Goal: Task Accomplishment & Management: Use online tool/utility

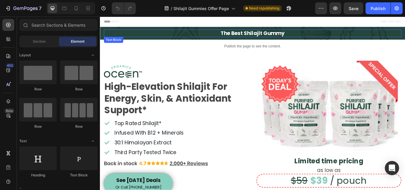
click at [252, 39] on p "The Best Shilajit Gummy" at bounding box center [278, 36] width 346 height 8
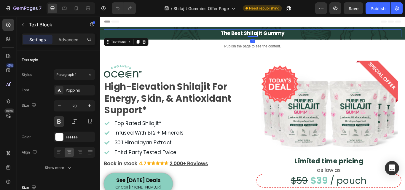
click at [260, 35] on p "The Best Shilajit Gummy" at bounding box center [278, 36] width 346 height 8
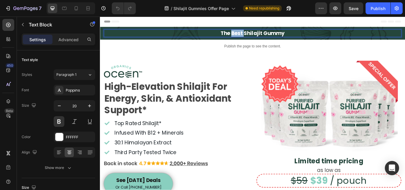
click at [260, 35] on p "The Best Shilajit Gummy" at bounding box center [278, 36] width 346 height 8
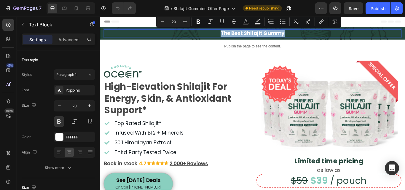
click at [260, 35] on p "The Best Shilajit Gummy" at bounding box center [278, 36] width 346 height 8
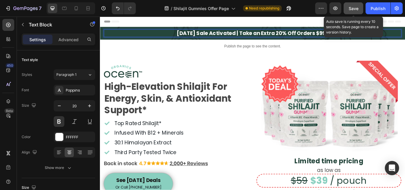
click at [350, 9] on span "Save" at bounding box center [354, 8] width 10 height 5
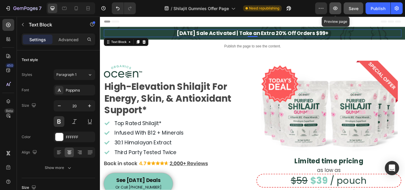
click at [335, 10] on icon "button" at bounding box center [335, 9] width 4 height 4
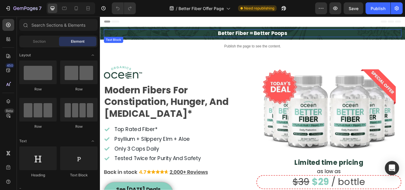
click at [282, 36] on p "Better Fiber = Better Poops" at bounding box center [278, 36] width 346 height 8
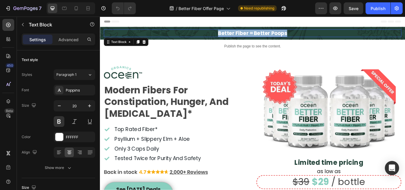
click at [282, 36] on p "Better Fiber = Better Poops" at bounding box center [278, 36] width 346 height 8
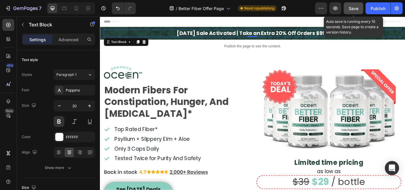
click at [356, 11] on span "Save" at bounding box center [354, 8] width 10 height 5
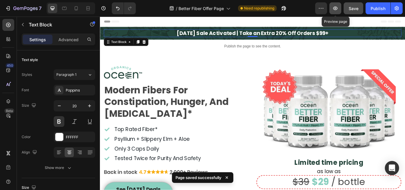
click at [338, 9] on icon "button" at bounding box center [335, 8] width 6 height 6
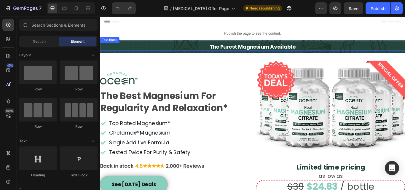
click at [232, 51] on p "The Purest Magnesium Available" at bounding box center [277, 52] width 355 height 8
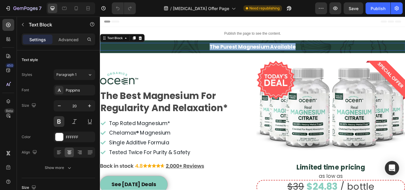
click at [232, 51] on p "The Purest Magnesium Available" at bounding box center [277, 52] width 355 height 8
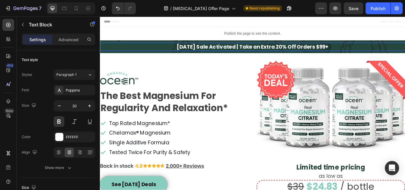
click at [184, 52] on p "[DATE] Sale Activated | Take an Extra 20% Off Orders $99+" at bounding box center [277, 52] width 355 height 8
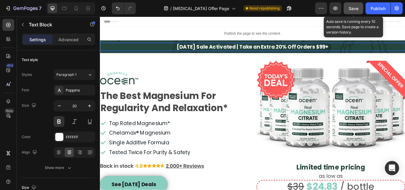
click at [350, 7] on span "Save" at bounding box center [354, 8] width 10 height 5
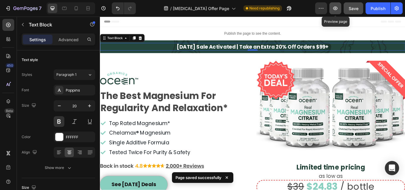
click at [334, 9] on icon "button" at bounding box center [335, 9] width 4 height 4
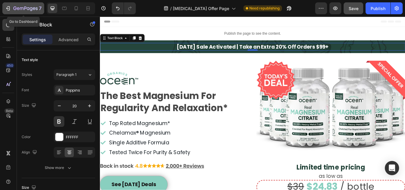
click at [6, 7] on icon "button" at bounding box center [8, 8] width 6 height 6
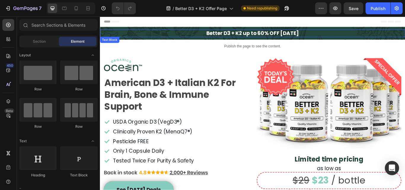
click at [242, 36] on p "Better D3 + K2 up to 60% OFF Today" at bounding box center [277, 36] width 355 height 8
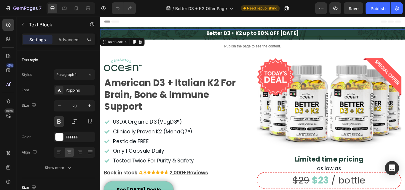
click at [242, 36] on p "Better D3 + K2 up to 60% OFF Today" at bounding box center [277, 36] width 355 height 8
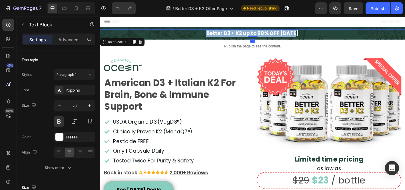
click at [242, 36] on p "Better D3 + K2 up to 60% OFF Today" at bounding box center [277, 36] width 355 height 8
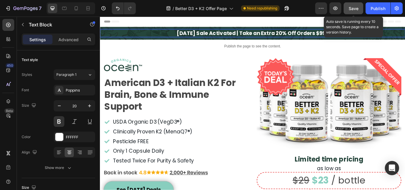
click at [351, 9] on span "Save" at bounding box center [354, 8] width 10 height 5
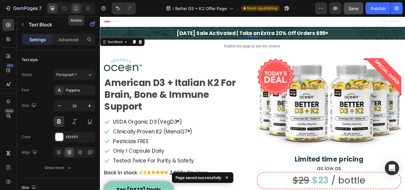
click at [78, 9] on icon at bounding box center [76, 8] width 3 height 4
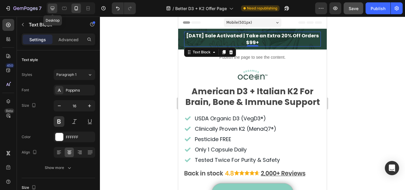
click at [52, 7] on icon at bounding box center [53, 9] width 4 height 4
type input "20"
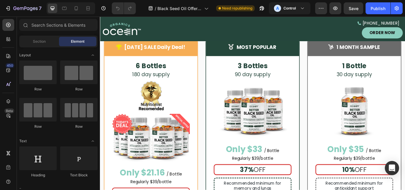
scroll to position [1512, 0]
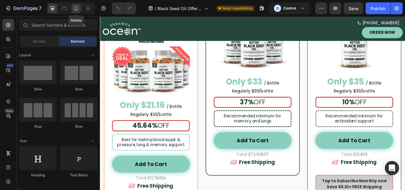
click at [75, 7] on icon at bounding box center [76, 8] width 6 height 6
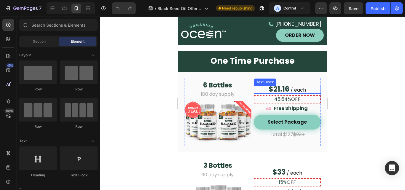
scroll to position [1417, 0]
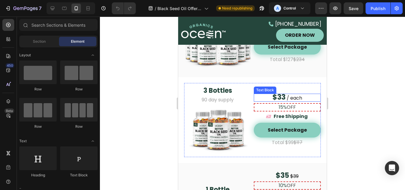
click at [281, 96] on strong "$33" at bounding box center [278, 97] width 13 height 10
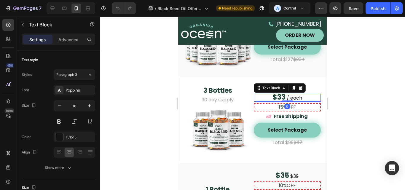
click at [285, 95] on span at bounding box center [285, 98] width 1 height 7
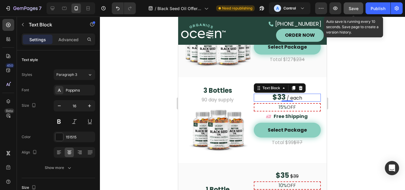
click at [354, 7] on span "Save" at bounding box center [354, 8] width 10 height 5
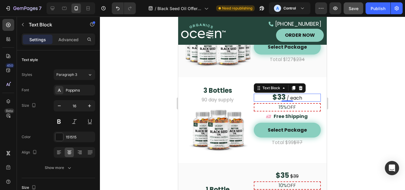
click at [281, 95] on strong "$33" at bounding box center [278, 97] width 13 height 10
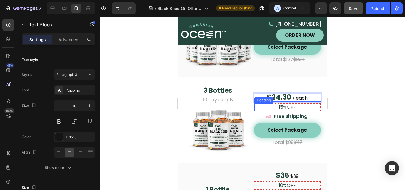
click at [279, 105] on span "15%" at bounding box center [283, 107] width 8 height 7
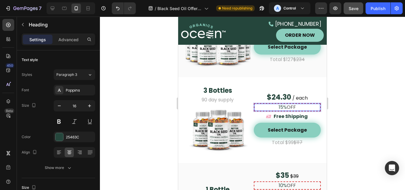
click at [279, 106] on span "15%" at bounding box center [283, 107] width 8 height 7
click at [290, 141] on p "Total $99 $117" at bounding box center [287, 143] width 66 height 6
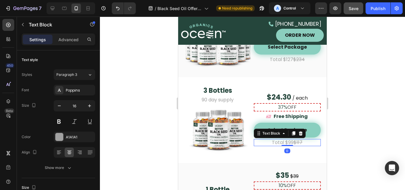
click at [290, 141] on p "Total $99 $117" at bounding box center [287, 143] width 66 height 6
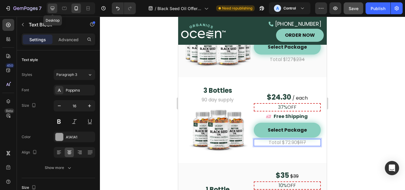
click at [56, 9] on div at bounding box center [52, 8] width 9 height 9
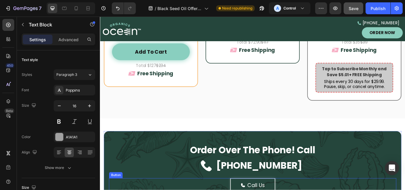
scroll to position [1548, 0]
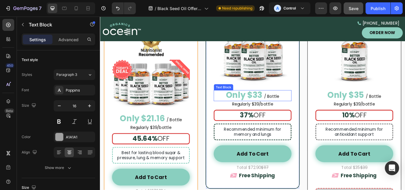
click at [286, 109] on strong "Only $33" at bounding box center [268, 107] width 42 height 13
click at [289, 108] on span at bounding box center [290, 108] width 2 height 11
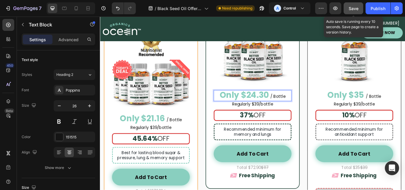
click at [350, 9] on span "Save" at bounding box center [354, 8] width 10 height 5
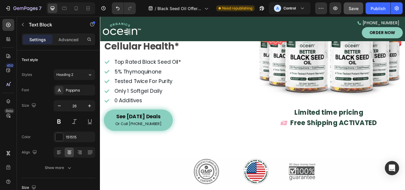
scroll to position [0, 0]
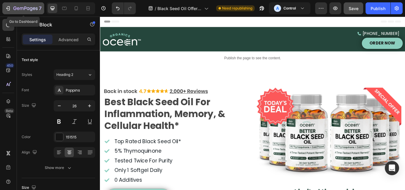
click at [9, 6] on icon "button" at bounding box center [8, 8] width 6 height 6
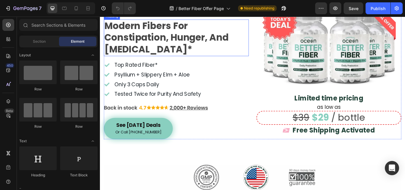
scroll to position [89, 0]
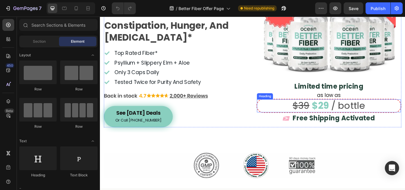
click at [367, 117] on strong at bounding box center [368, 120] width 2 height 15
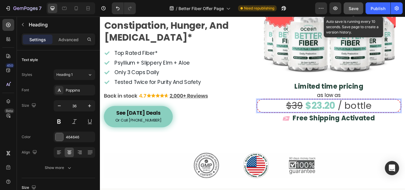
click at [354, 7] on span "Save" at bounding box center [354, 8] width 10 height 5
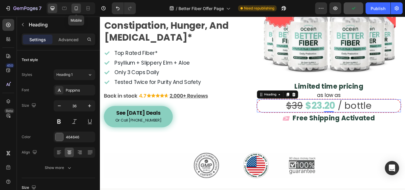
click at [76, 11] on icon at bounding box center [76, 8] width 6 height 6
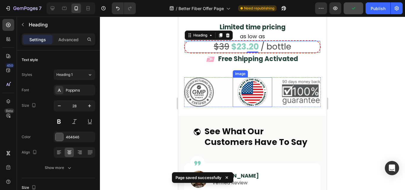
scroll to position [262, 0]
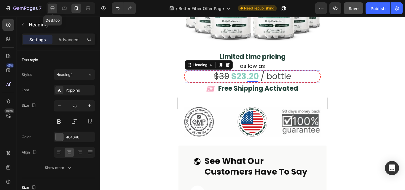
click at [52, 9] on icon at bounding box center [53, 9] width 4 height 4
type input "36"
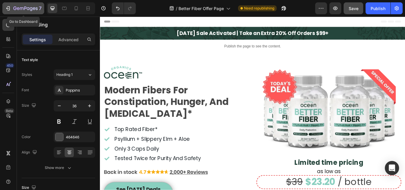
click at [6, 8] on icon "button" at bounding box center [8, 8] width 6 height 6
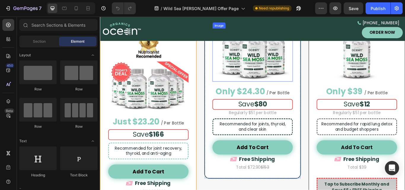
scroll to position [1838, 0]
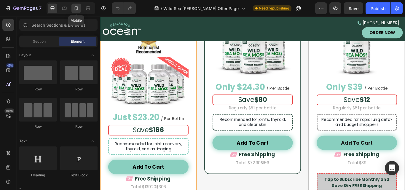
click at [75, 5] on div at bounding box center [75, 8] width 9 height 9
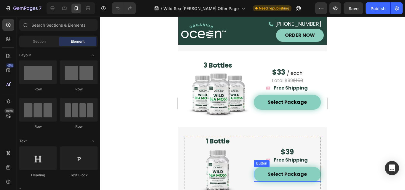
scroll to position [1715, 0]
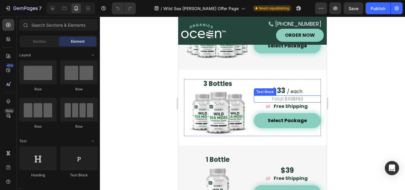
click at [288, 98] on p "Total $99 $153" at bounding box center [287, 99] width 66 height 6
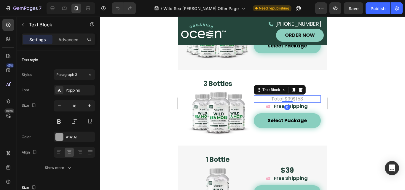
click at [288, 97] on p "Total $99 $153" at bounding box center [287, 99] width 66 height 6
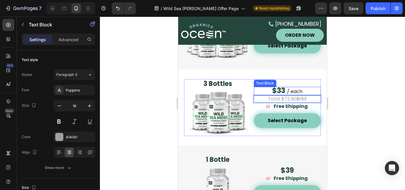
click at [285, 89] on span at bounding box center [286, 90] width 2 height 9
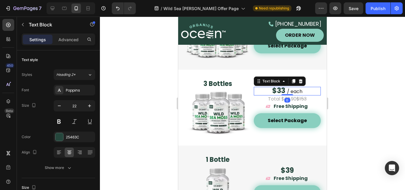
click at [285, 89] on span at bounding box center [286, 90] width 2 height 9
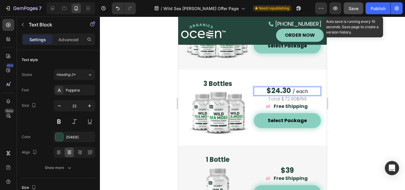
click at [350, 8] on span "Save" at bounding box center [354, 8] width 10 height 5
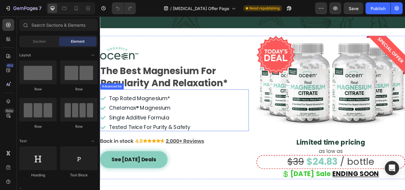
scroll to position [59, 0]
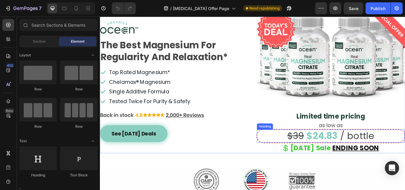
click at [373, 154] on strong "$24.83" at bounding box center [359, 155] width 36 height 15
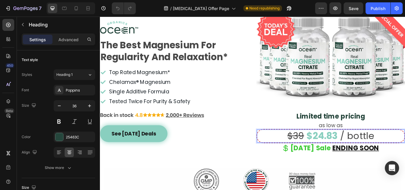
click at [375, 155] on p "$39 $24.83 / bottle" at bounding box center [368, 156] width 159 height 14
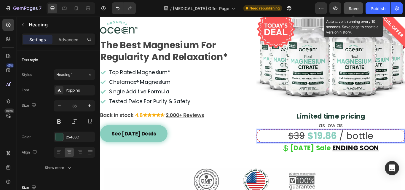
click at [349, 8] on span "Save" at bounding box center [354, 8] width 10 height 5
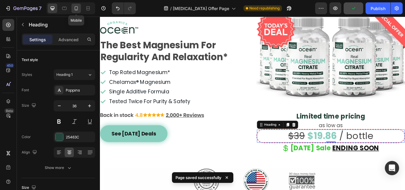
click at [78, 9] on icon at bounding box center [76, 8] width 6 height 6
type input "28"
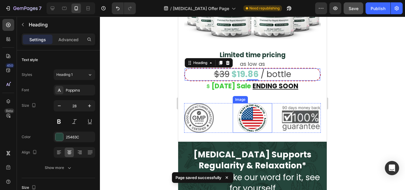
scroll to position [277, 0]
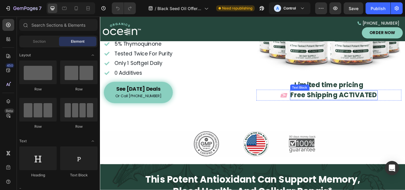
scroll to position [119, 0]
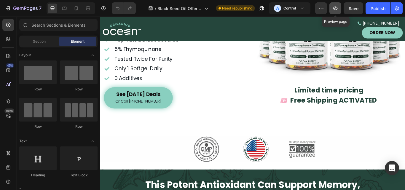
click at [333, 10] on icon "button" at bounding box center [335, 8] width 6 height 6
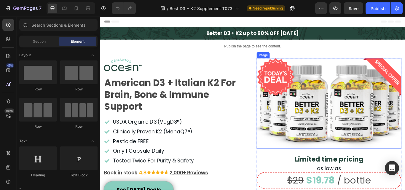
scroll to position [30, 0]
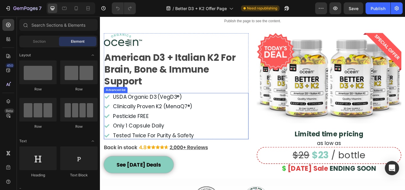
scroll to position [30, 0]
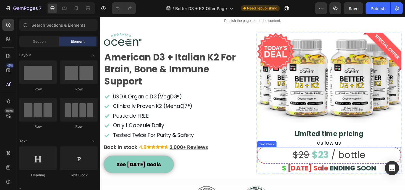
click at [362, 174] on strong "$23" at bounding box center [357, 177] width 20 height 15
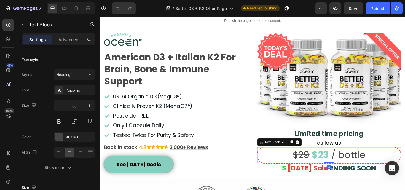
click at [367, 177] on span at bounding box center [368, 177] width 3 height 15
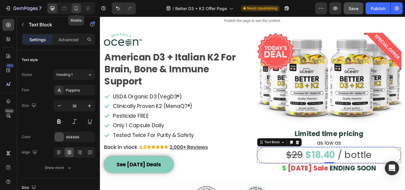
click at [79, 11] on icon at bounding box center [76, 8] width 6 height 6
type input "28"
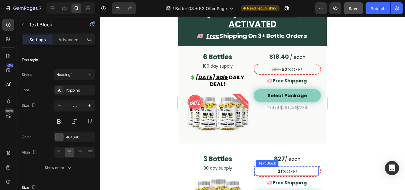
scroll to position [1997, 0]
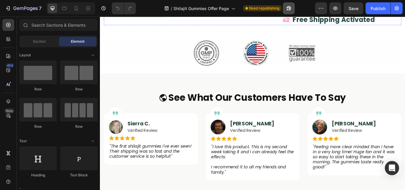
scroll to position [207, 0]
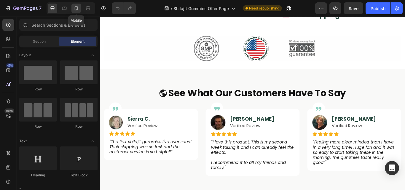
click at [75, 11] on div at bounding box center [75, 8] width 9 height 9
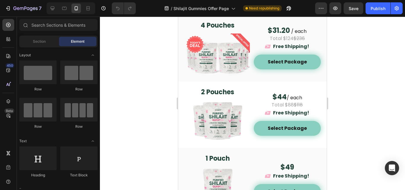
scroll to position [1452, 0]
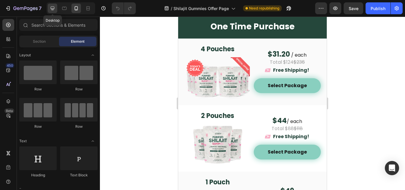
click at [55, 12] on div at bounding box center [52, 8] width 9 height 9
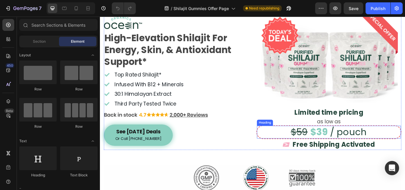
scroll to position [59, 0]
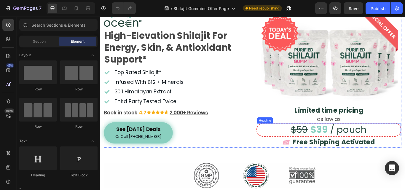
click at [365, 147] on strong at bounding box center [366, 148] width 2 height 15
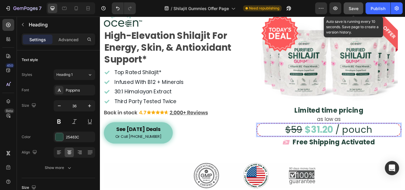
click at [355, 11] on div "Save" at bounding box center [354, 8] width 10 height 6
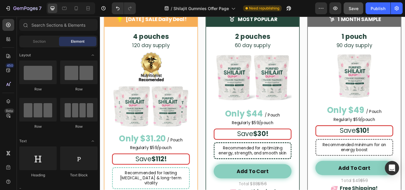
scroll to position [1209, 0]
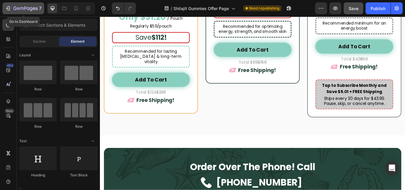
click at [7, 7] on icon "button" at bounding box center [8, 8] width 6 height 6
